Goal: Navigation & Orientation: Understand site structure

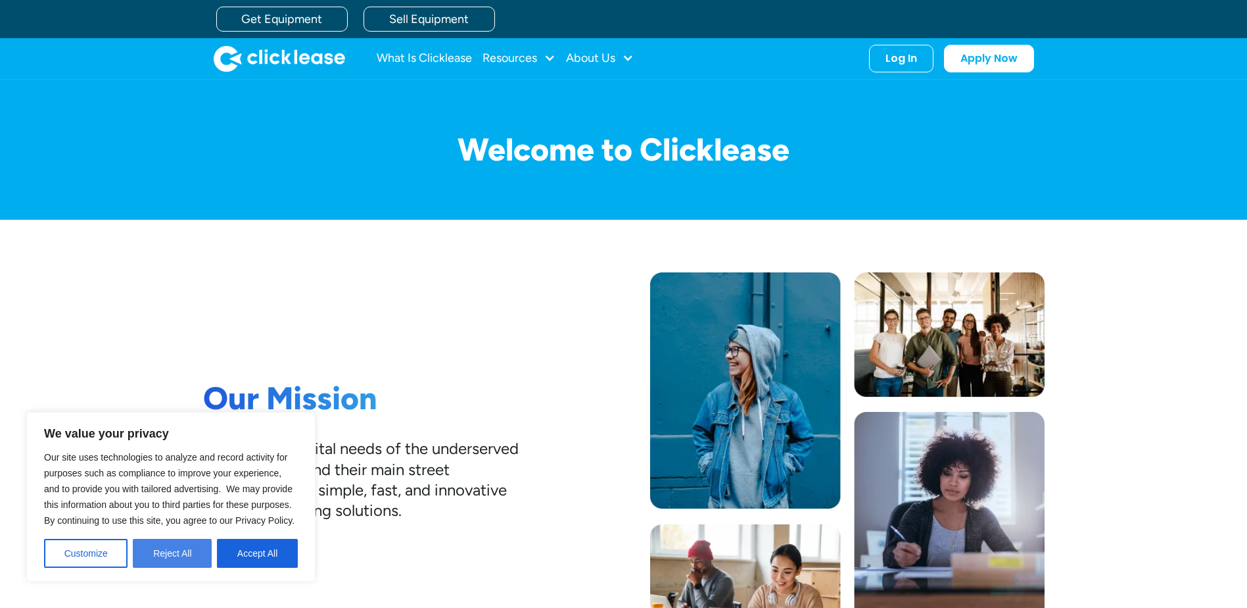
click at [172, 557] on button "Reject All" at bounding box center [172, 553] width 79 height 29
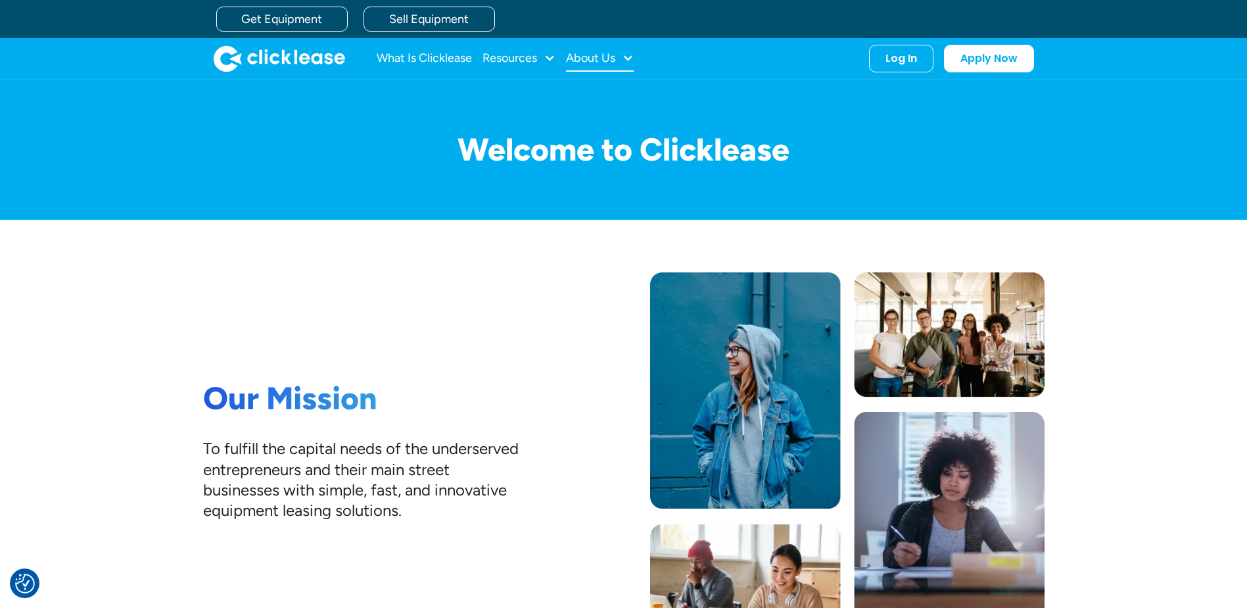
click at [603, 58] on div "About Us" at bounding box center [590, 58] width 49 height 0
click at [502, 58] on div "Resources" at bounding box center [510, 58] width 55 height 0
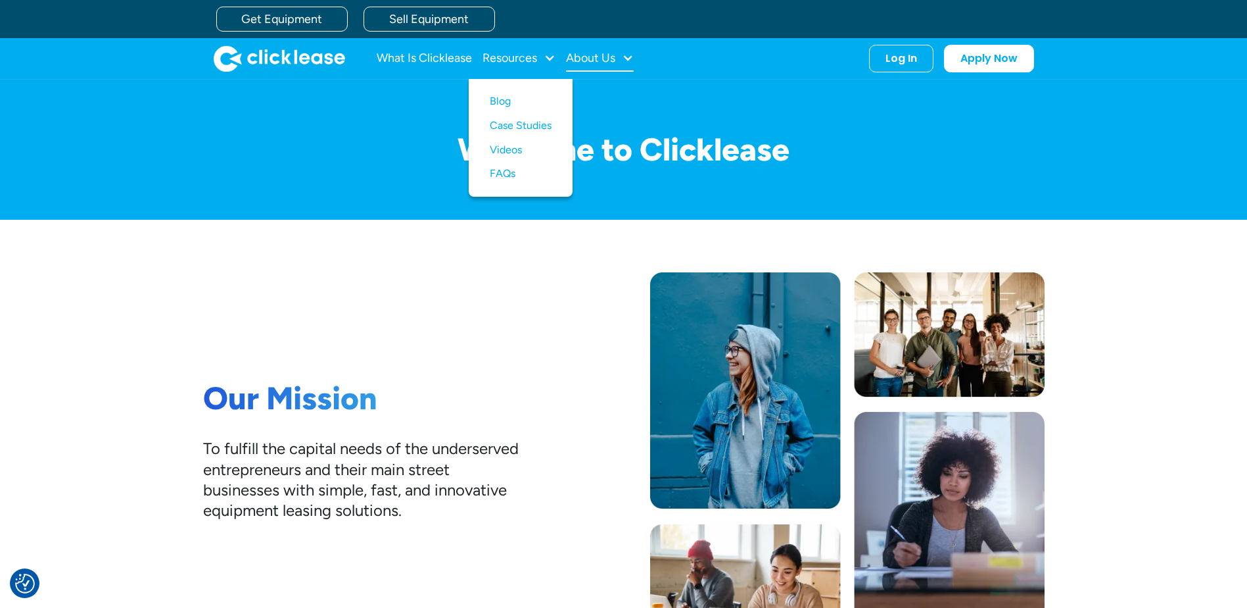
click at [596, 58] on div "About Us" at bounding box center [590, 58] width 49 height 0
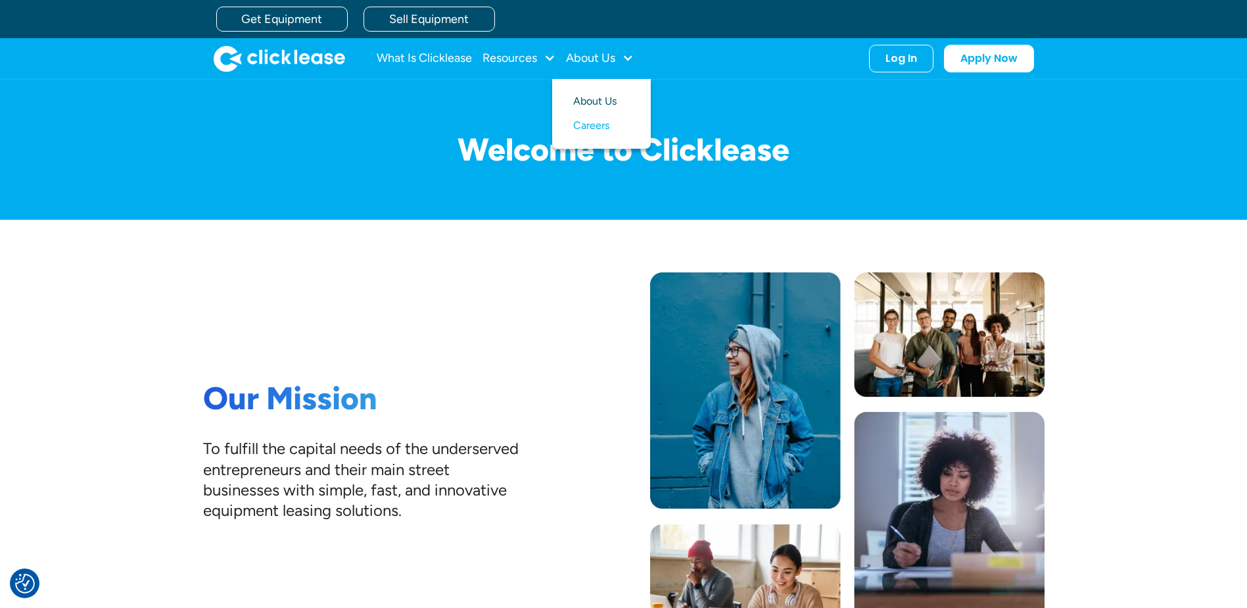
click at [603, 99] on link "About Us" at bounding box center [601, 101] width 57 height 24
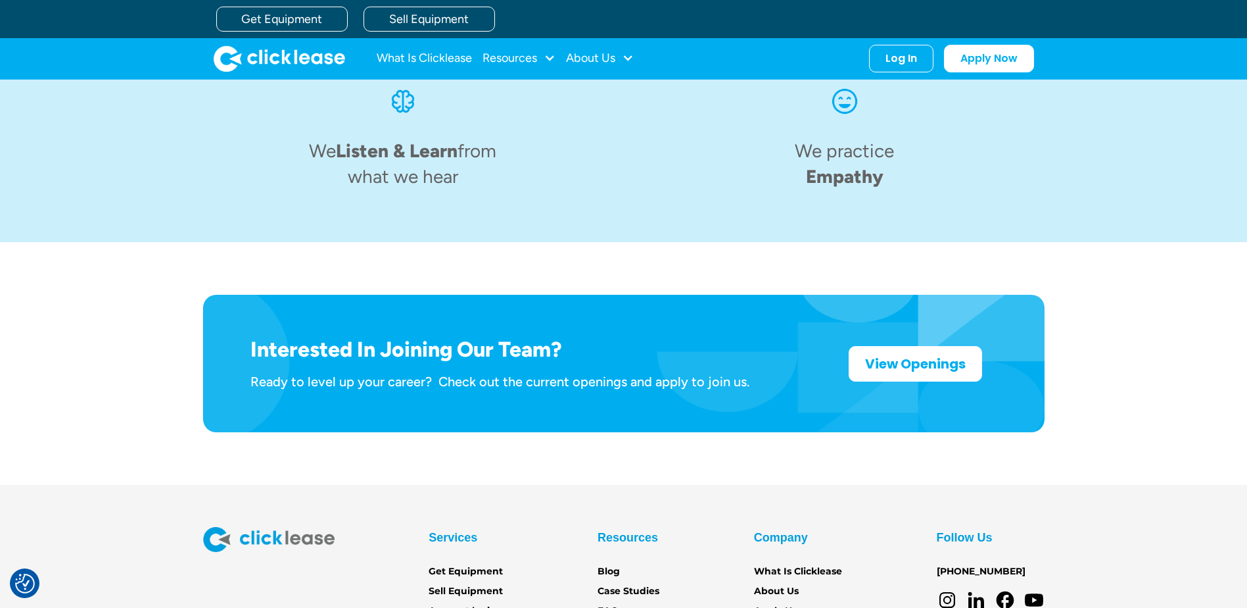
scroll to position [2038, 0]
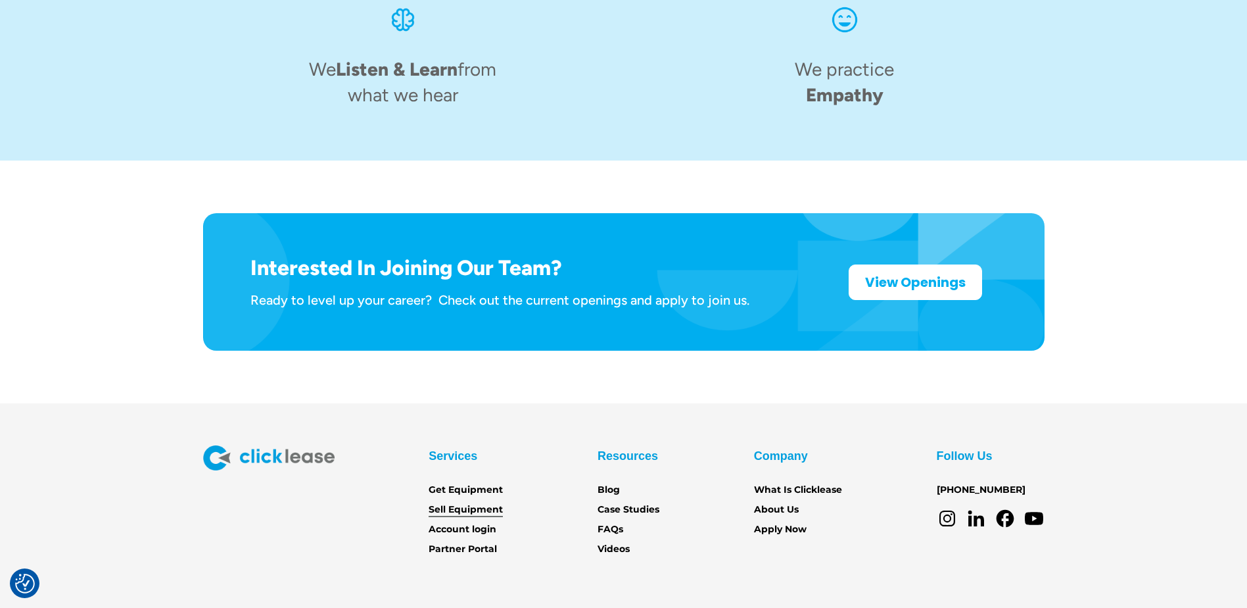
click at [485, 502] on link "Sell Equipment" at bounding box center [466, 509] width 74 height 14
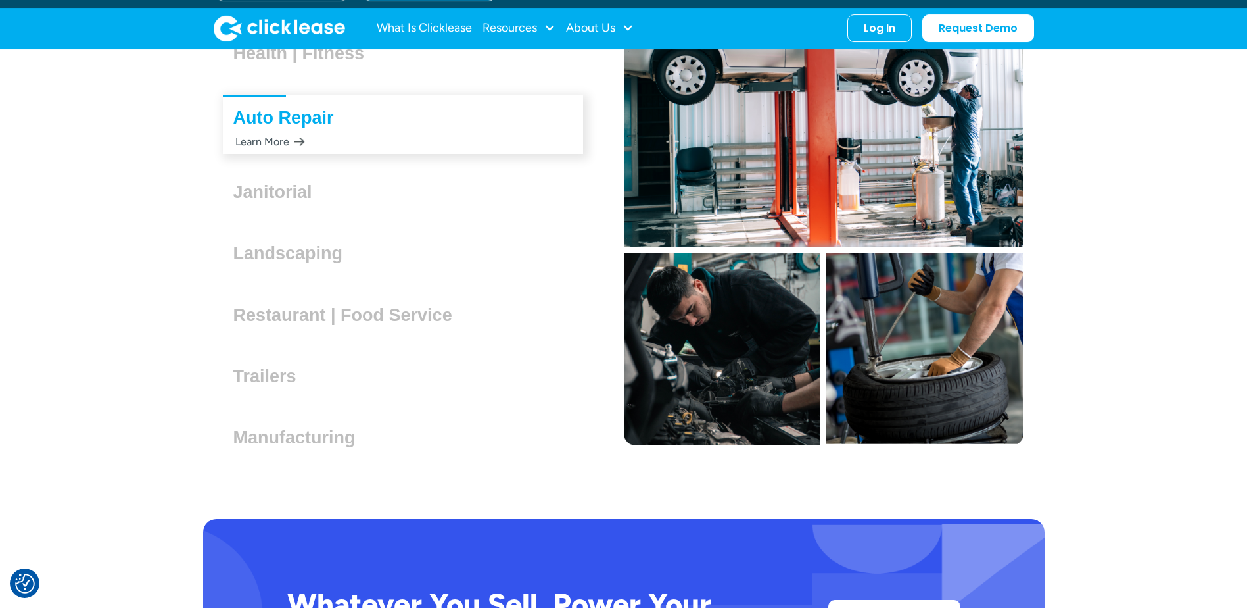
scroll to position [3814, 0]
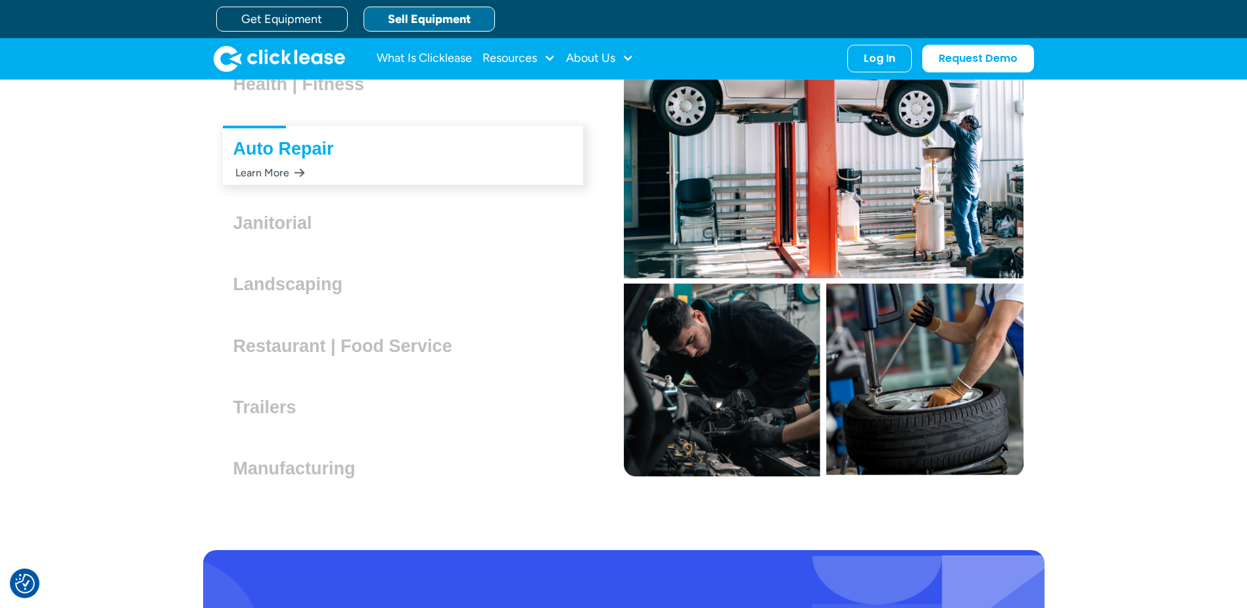
click at [281, 417] on div "Trailers Lorem ipsum dolor sit amet, consectetur adipiscing elit. Suspendisse v…" at bounding box center [403, 408] width 360 height 43
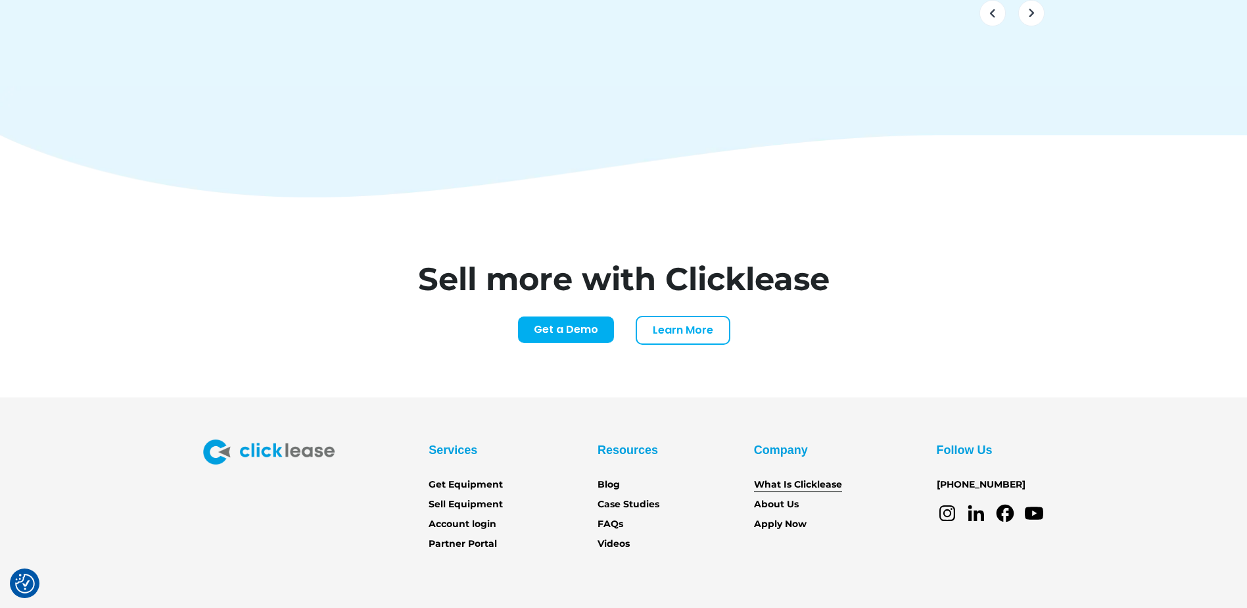
scroll to position [5512, 0]
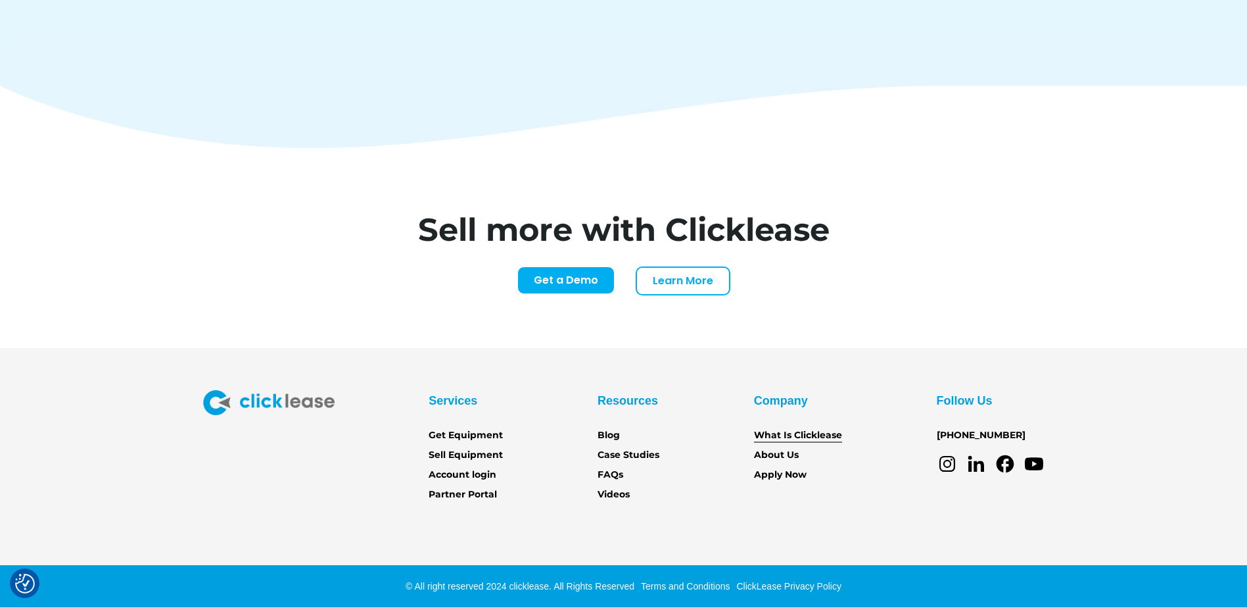
click at [807, 431] on link "What Is Clicklease" at bounding box center [798, 435] width 88 height 14
